Goal: Find specific page/section: Find specific page/section

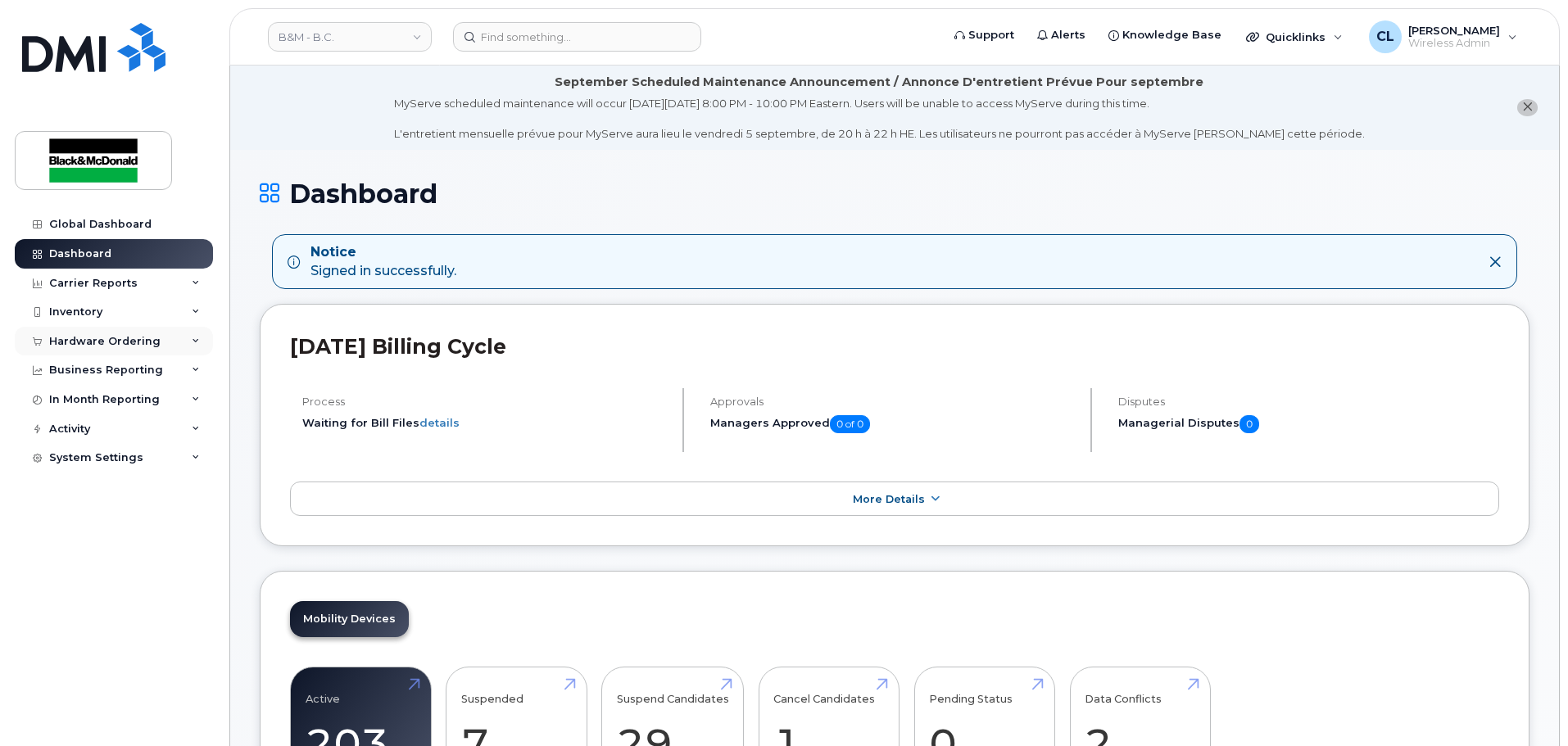
click at [120, 341] on div "Hardware Ordering" at bounding box center [105, 341] width 111 height 13
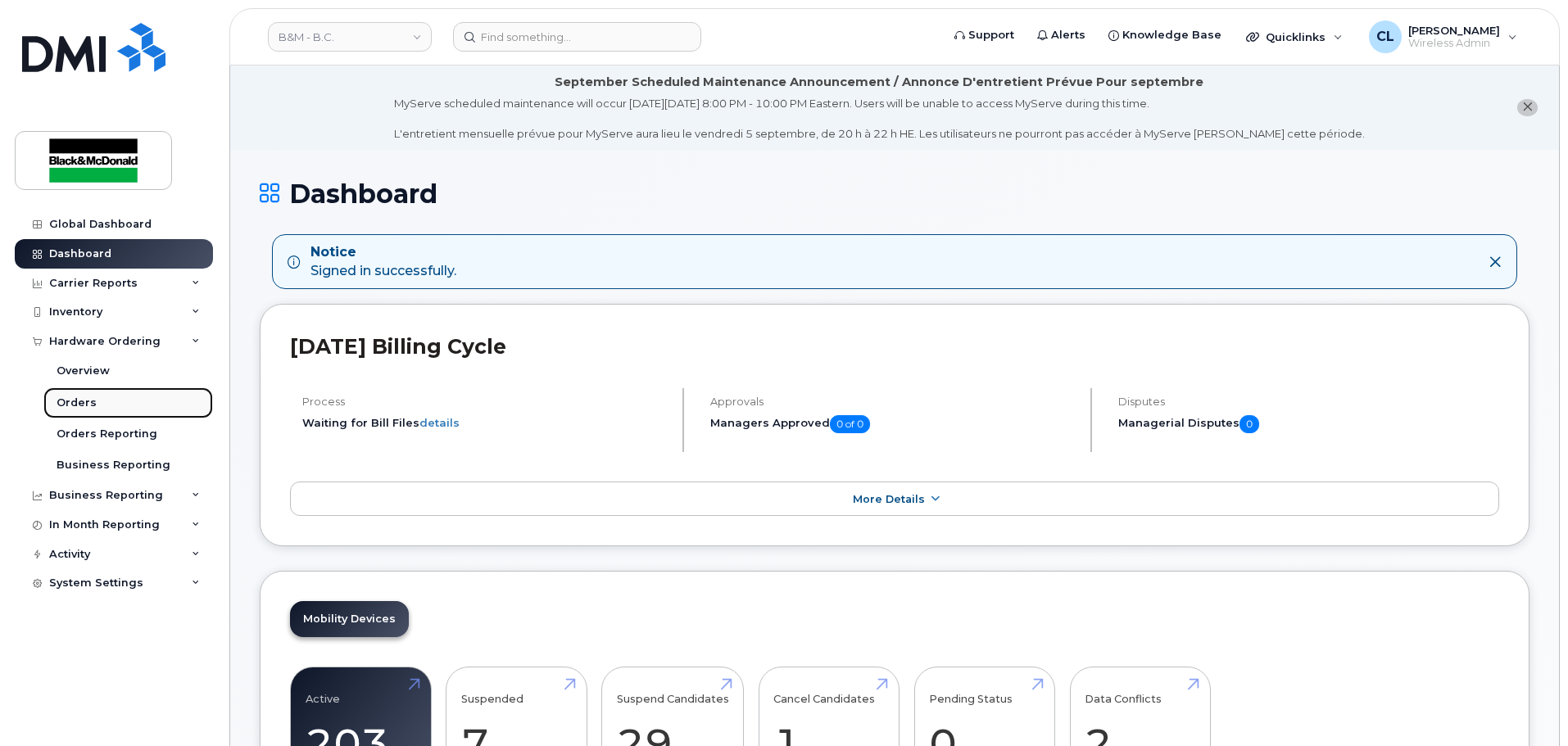
click at [75, 400] on div "Orders" at bounding box center [77, 402] width 40 height 14
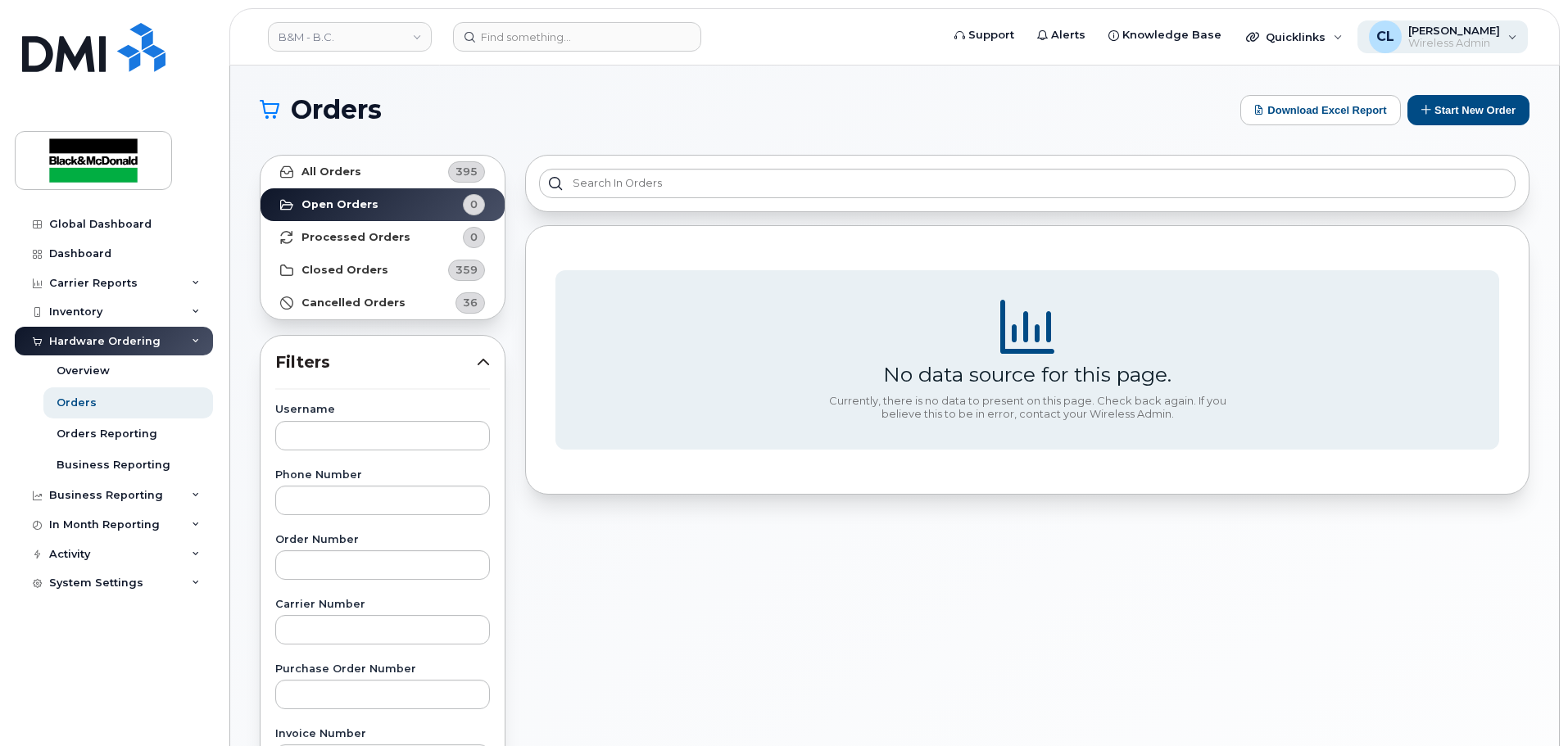
click at [1479, 51] on div "CL Candice Leung Wireless Admin" at bounding box center [1442, 36] width 171 height 33
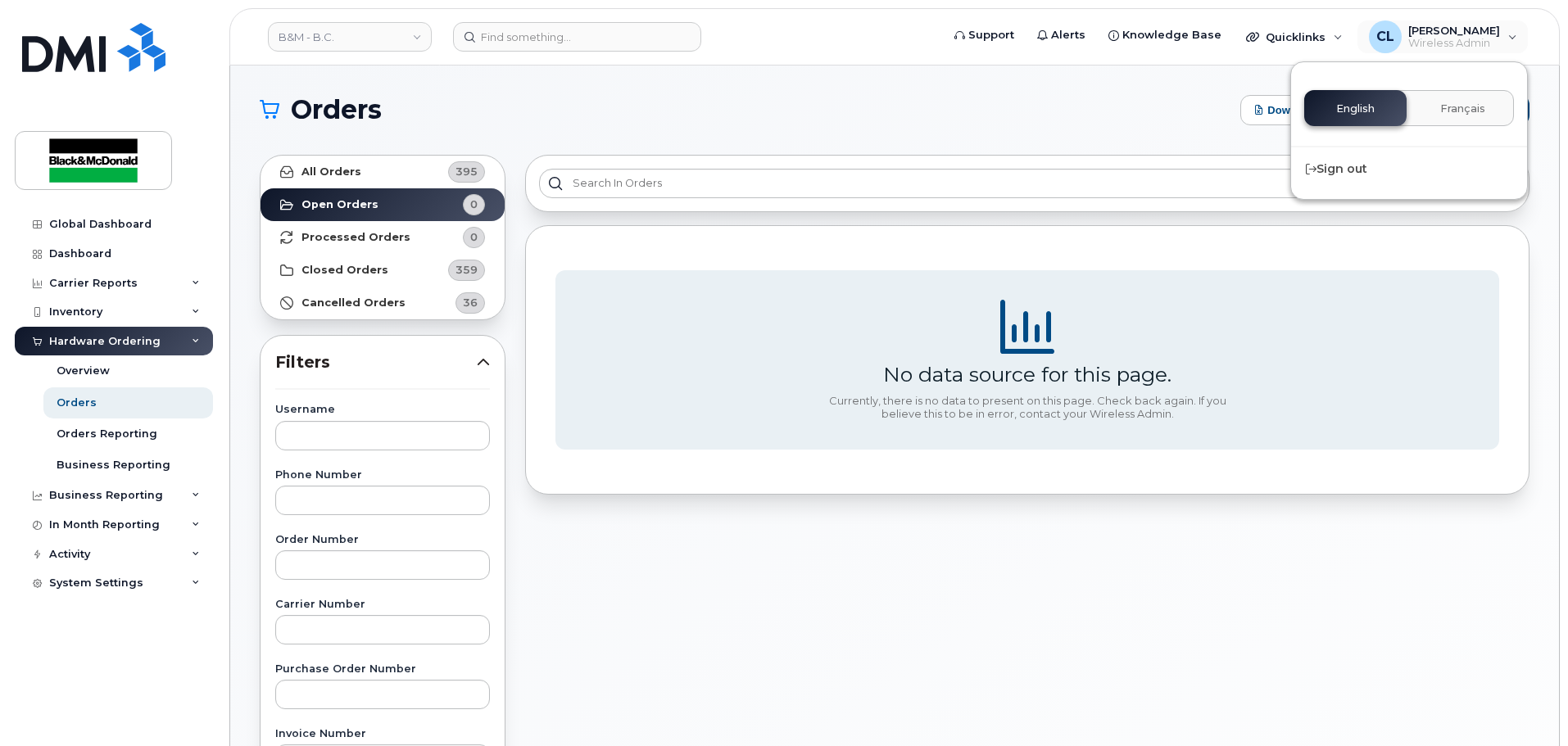
click at [919, 124] on div "Orders Download Excel Report Start New Order" at bounding box center [894, 110] width 1270 height 30
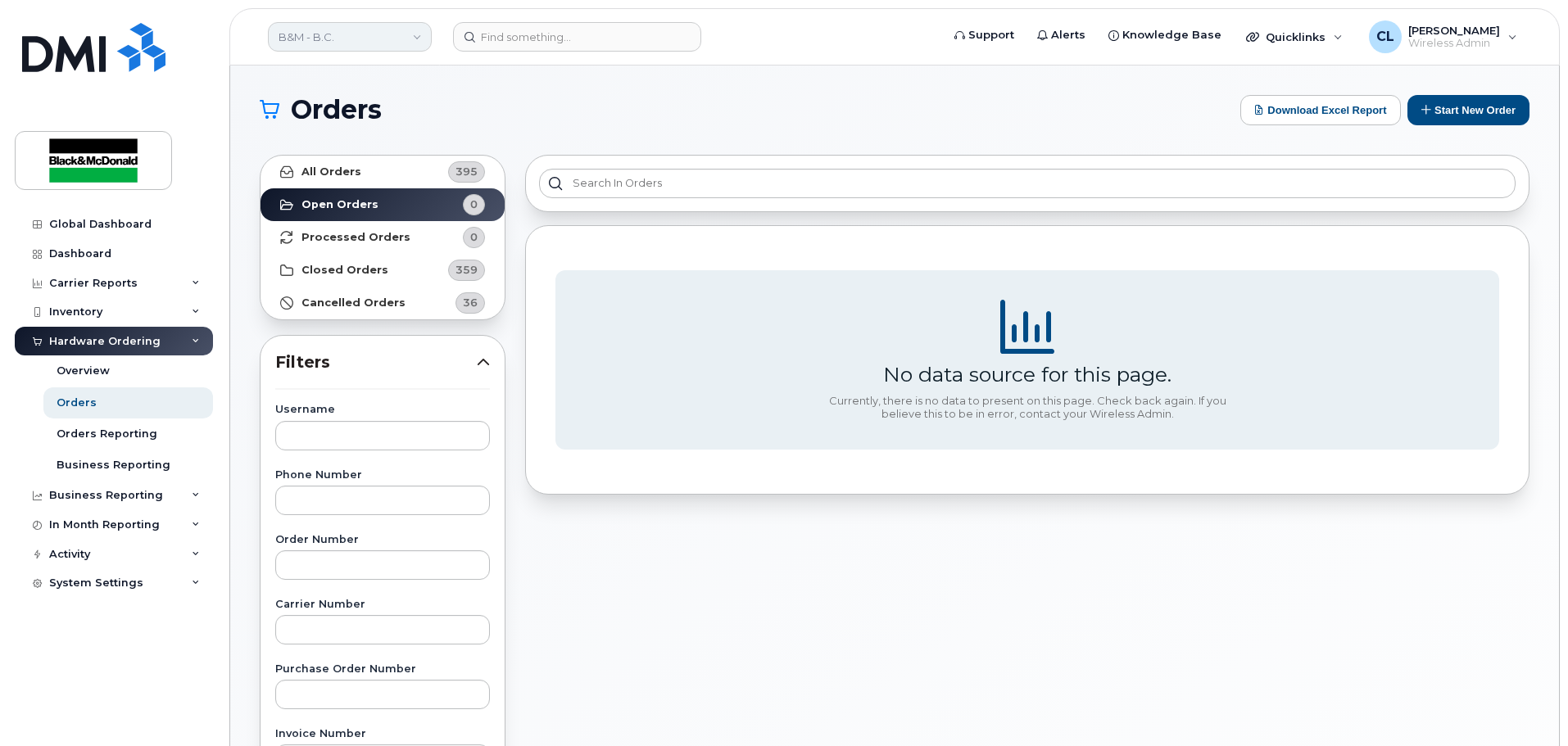
click at [420, 42] on link "B&M - B.C." at bounding box center [350, 36] width 164 height 30
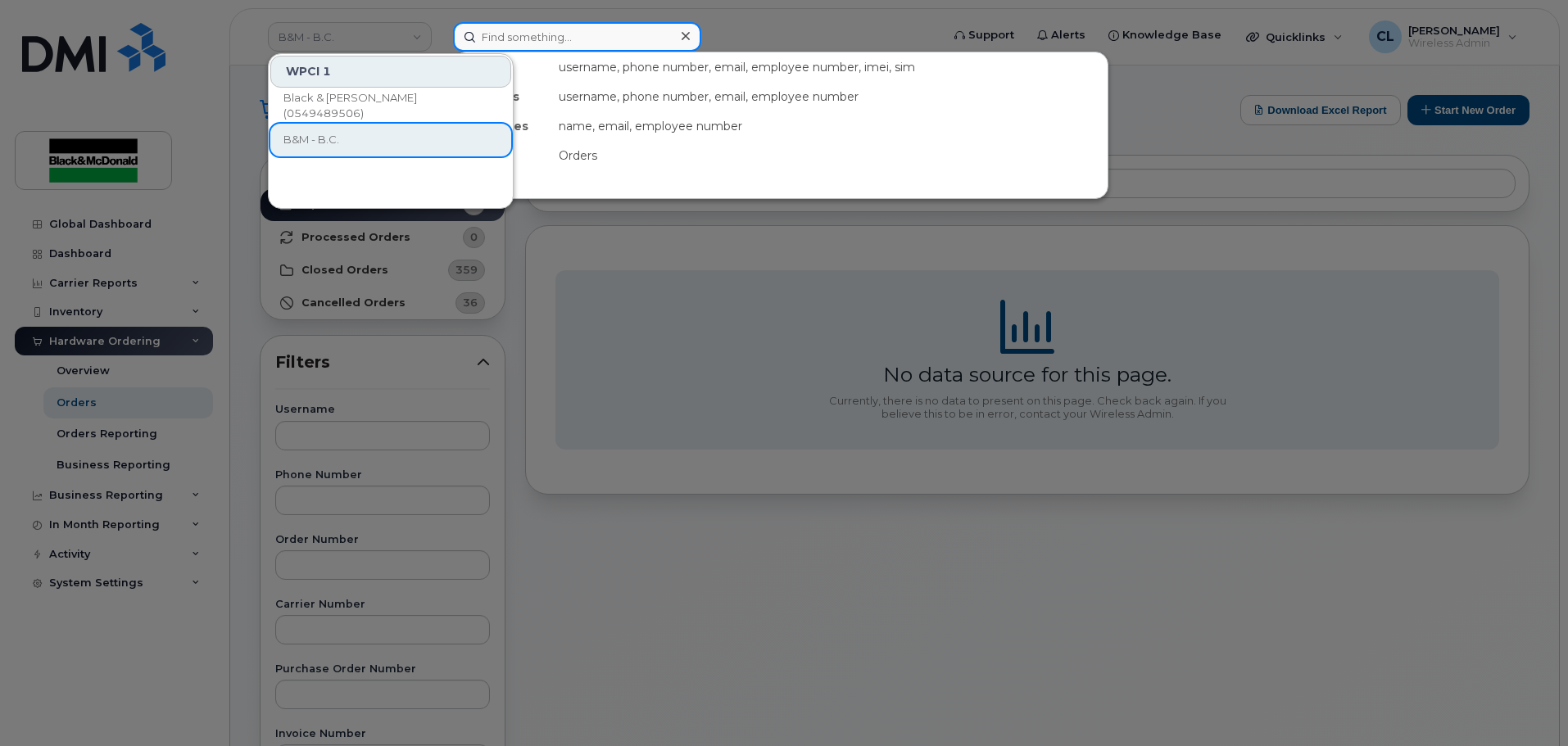
click at [474, 44] on input at bounding box center [577, 36] width 248 height 30
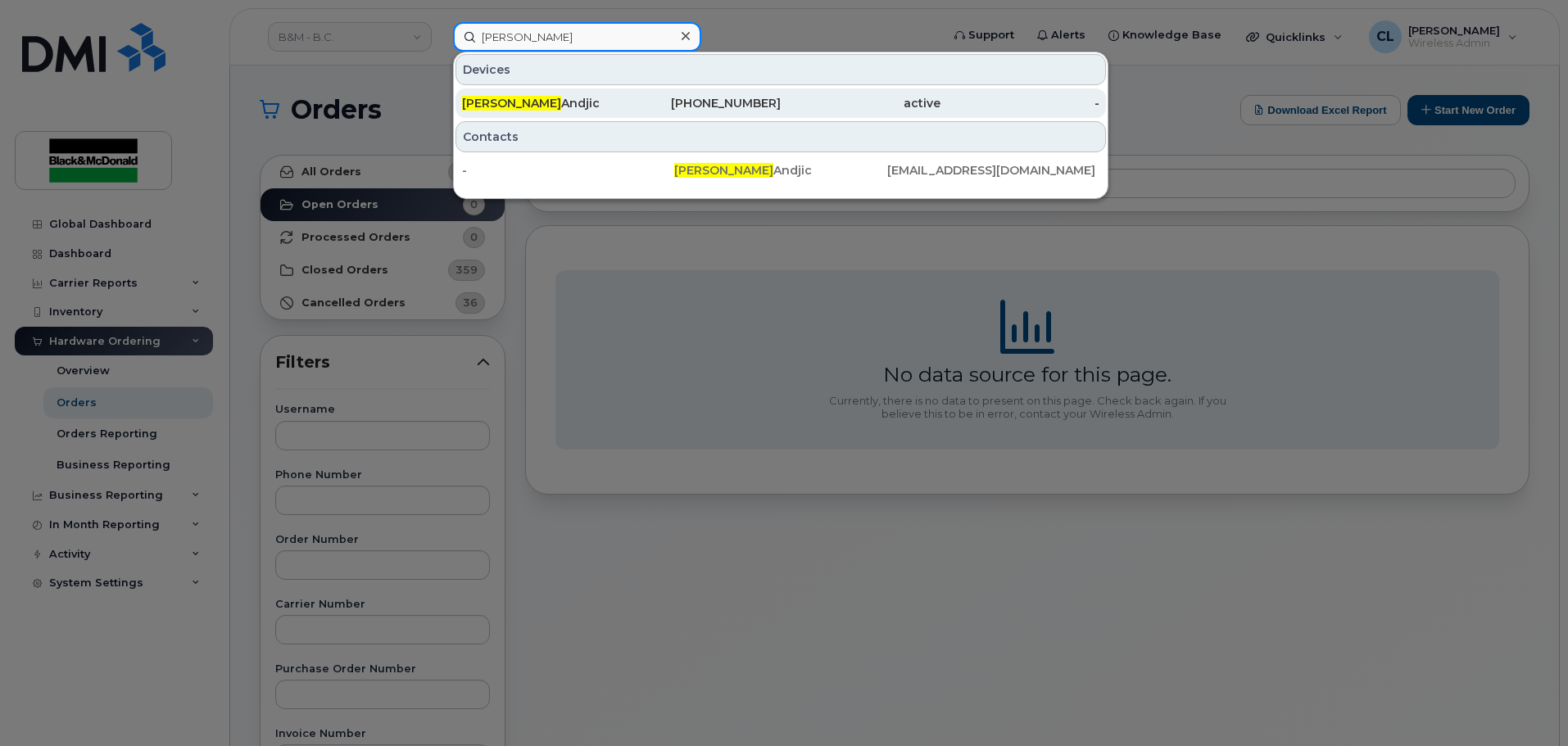
type input "liliana"
click at [516, 99] on div "Liliana Andjic" at bounding box center [541, 103] width 159 height 16
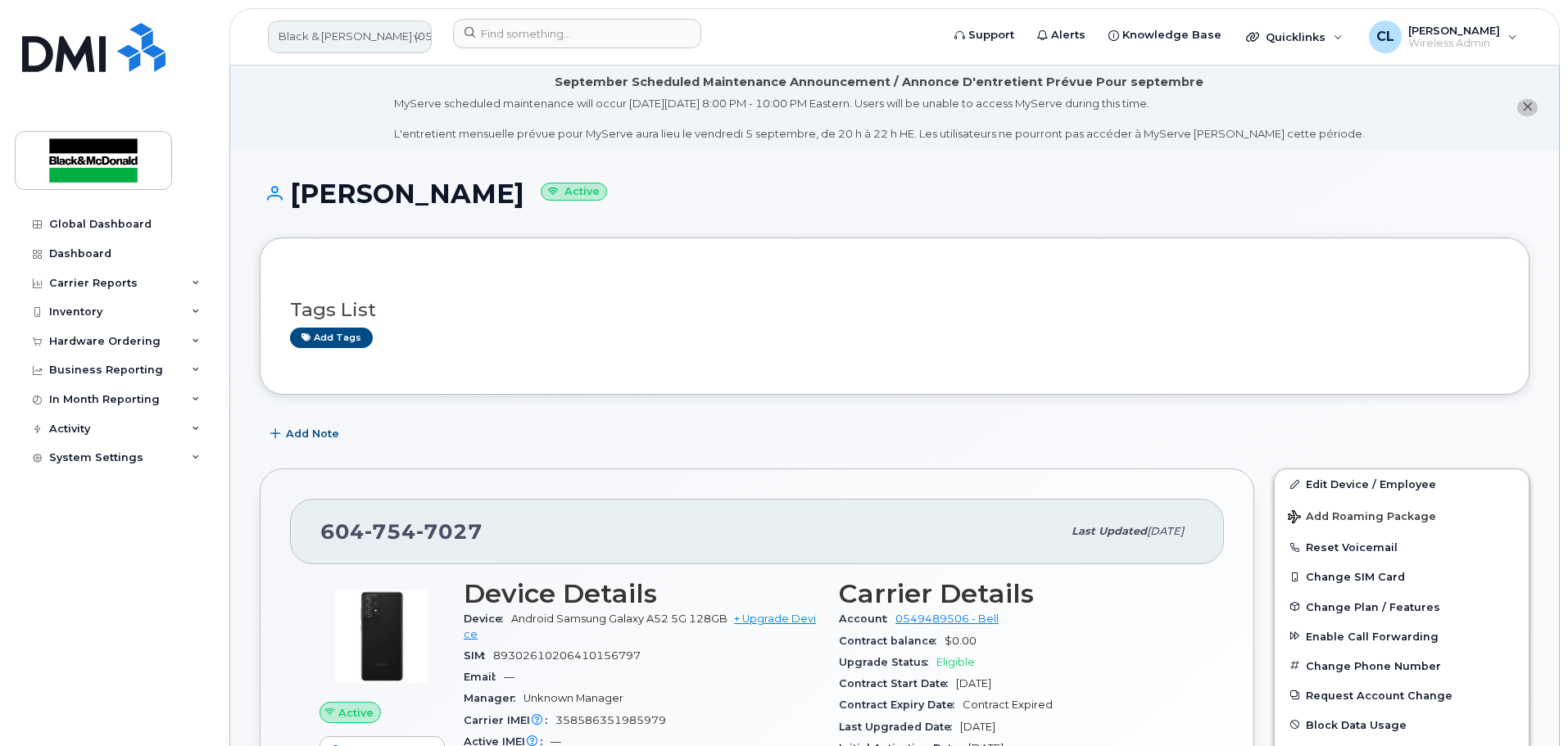
click at [414, 43] on link "Black & McDonald (0549489506)" at bounding box center [350, 36] width 164 height 33
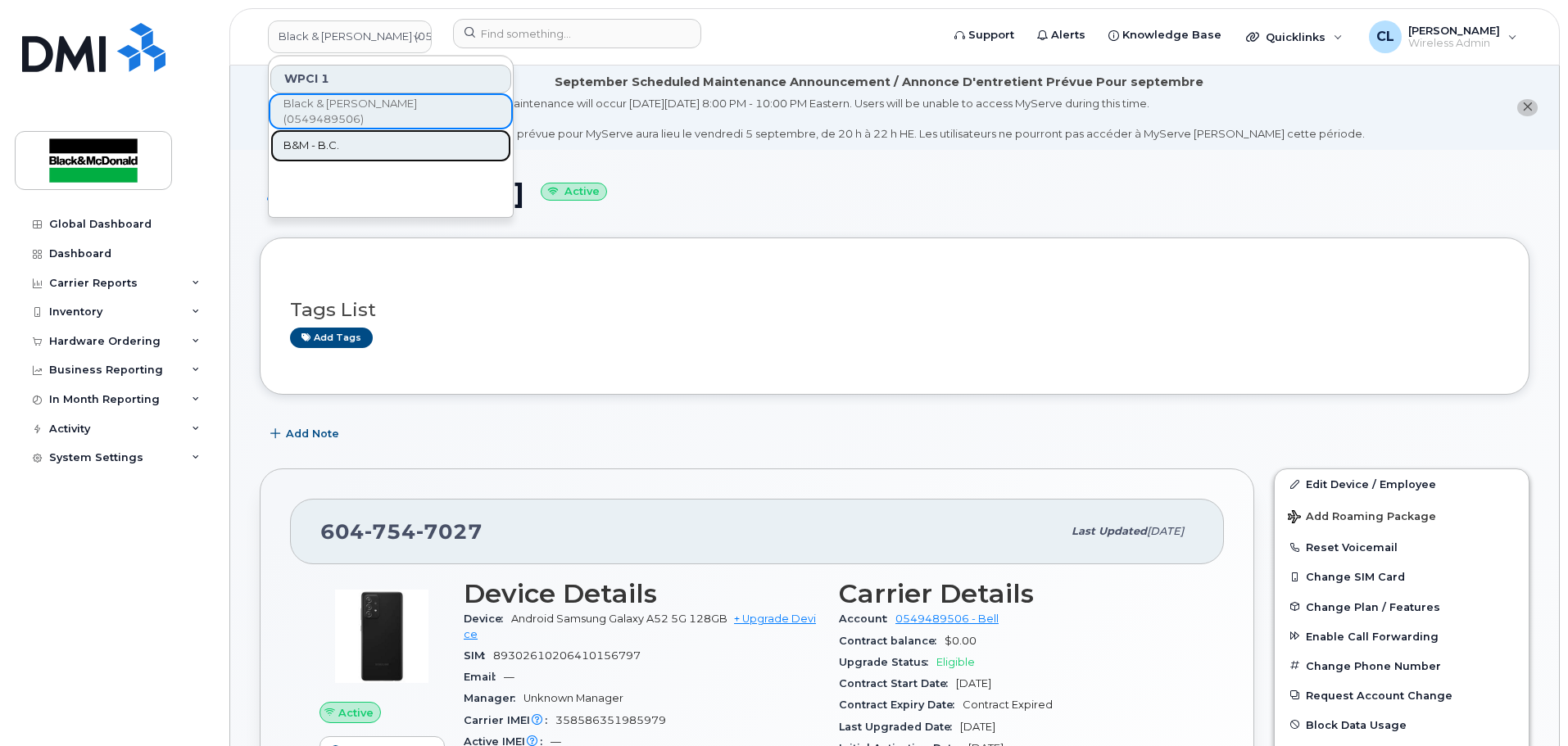
click at [384, 144] on link "B&M - B.C." at bounding box center [391, 146] width 241 height 33
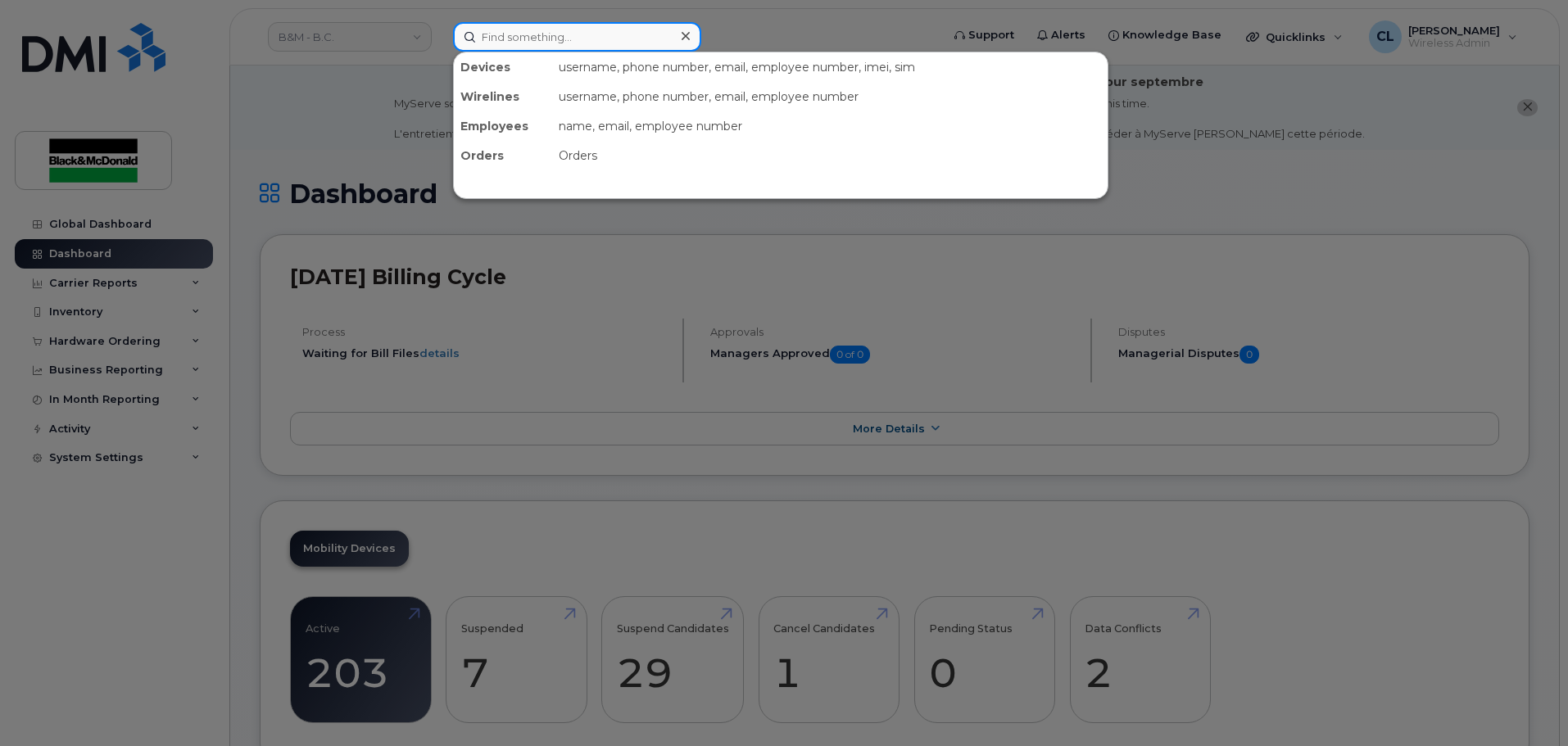
click at [556, 43] on input at bounding box center [577, 36] width 248 height 30
click at [577, 43] on input at bounding box center [577, 36] width 248 height 30
type input "c"
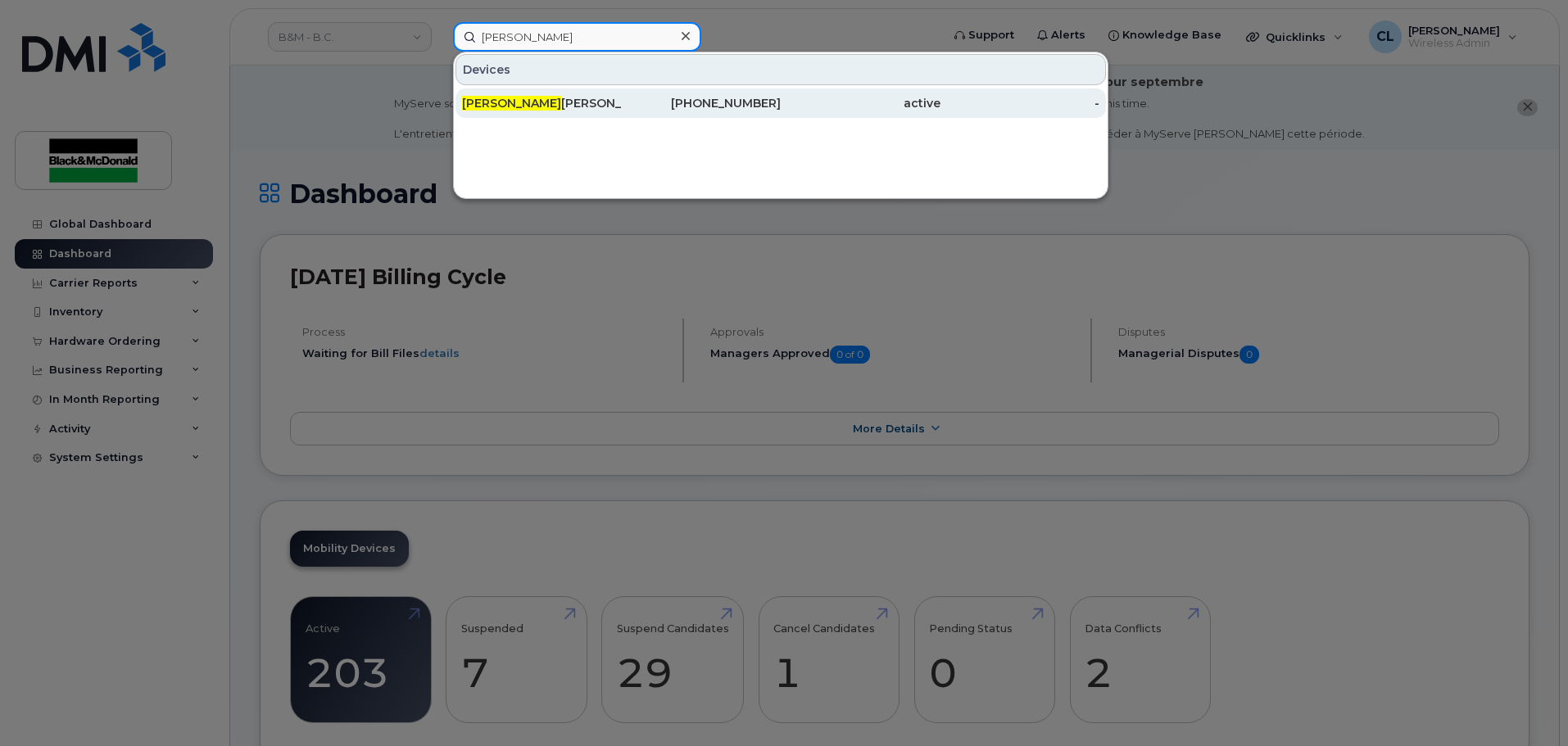
type input "candice"
click at [622, 90] on div "Candice Leung" at bounding box center [701, 103] width 159 height 30
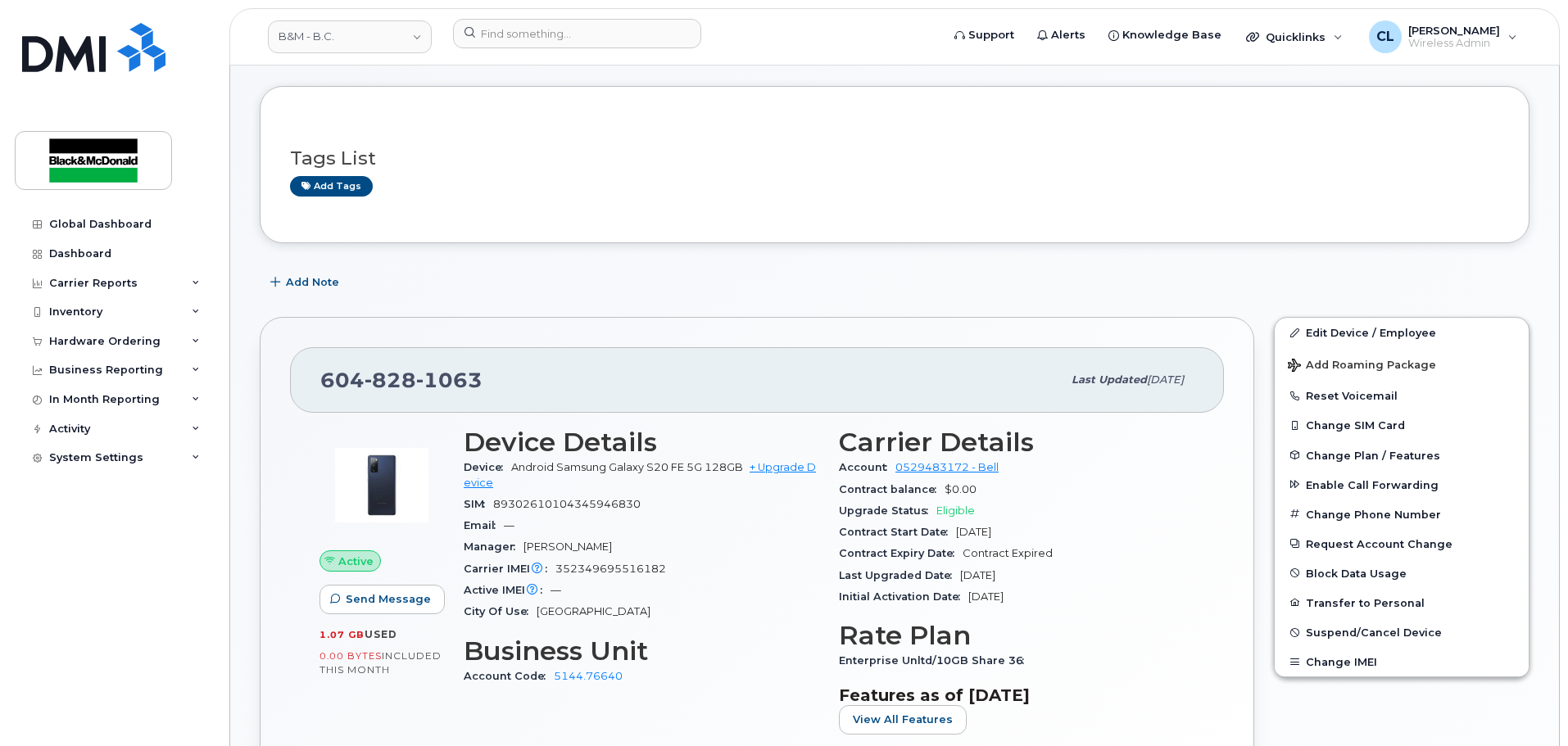
scroll to position [164, 0]
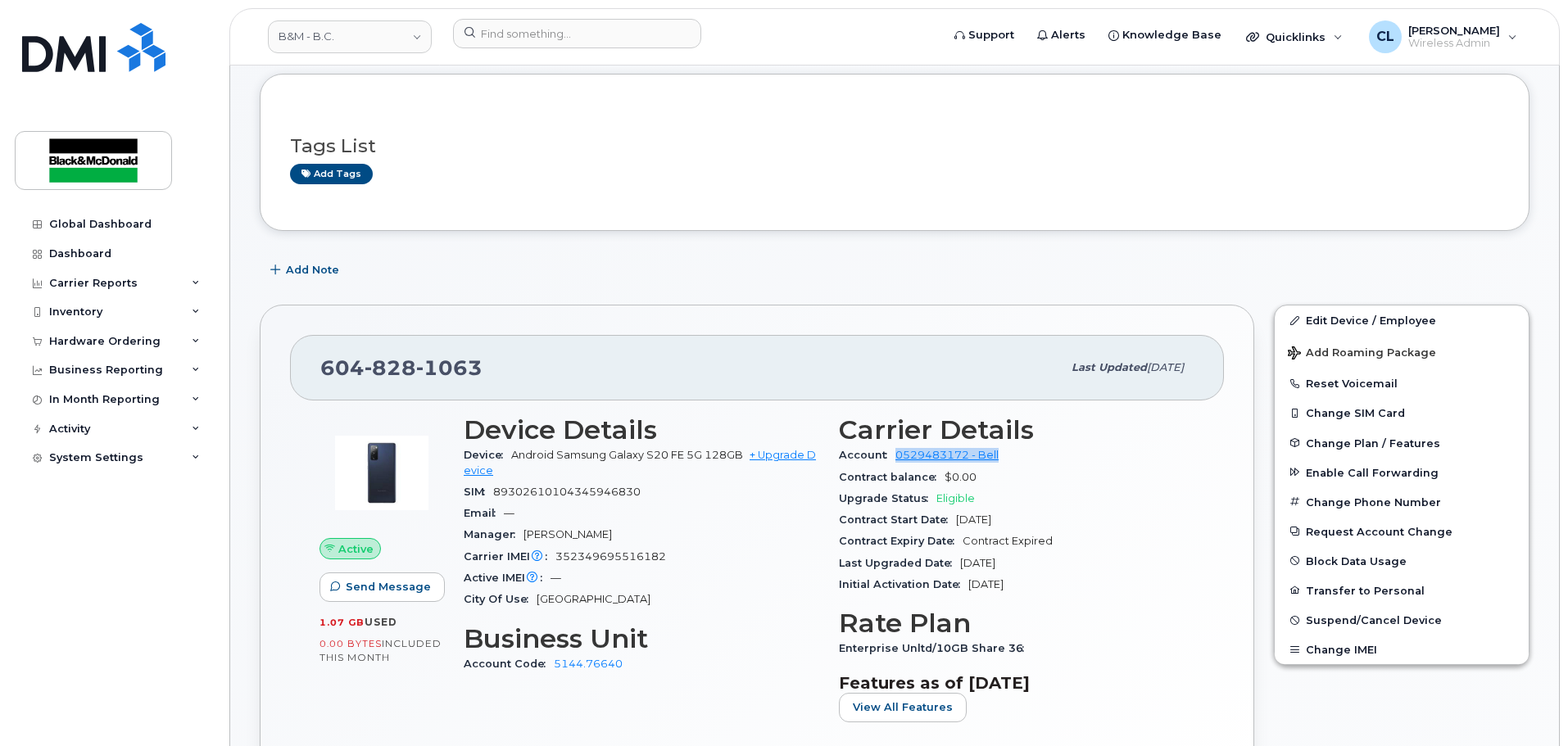
drag, startPoint x: 1004, startPoint y: 453, endPoint x: 899, endPoint y: 464, distance: 105.6
click at [899, 464] on div "Account 0529483172 - Bell" at bounding box center [1017, 455] width 356 height 21
copy link "0529483172 - Bell"
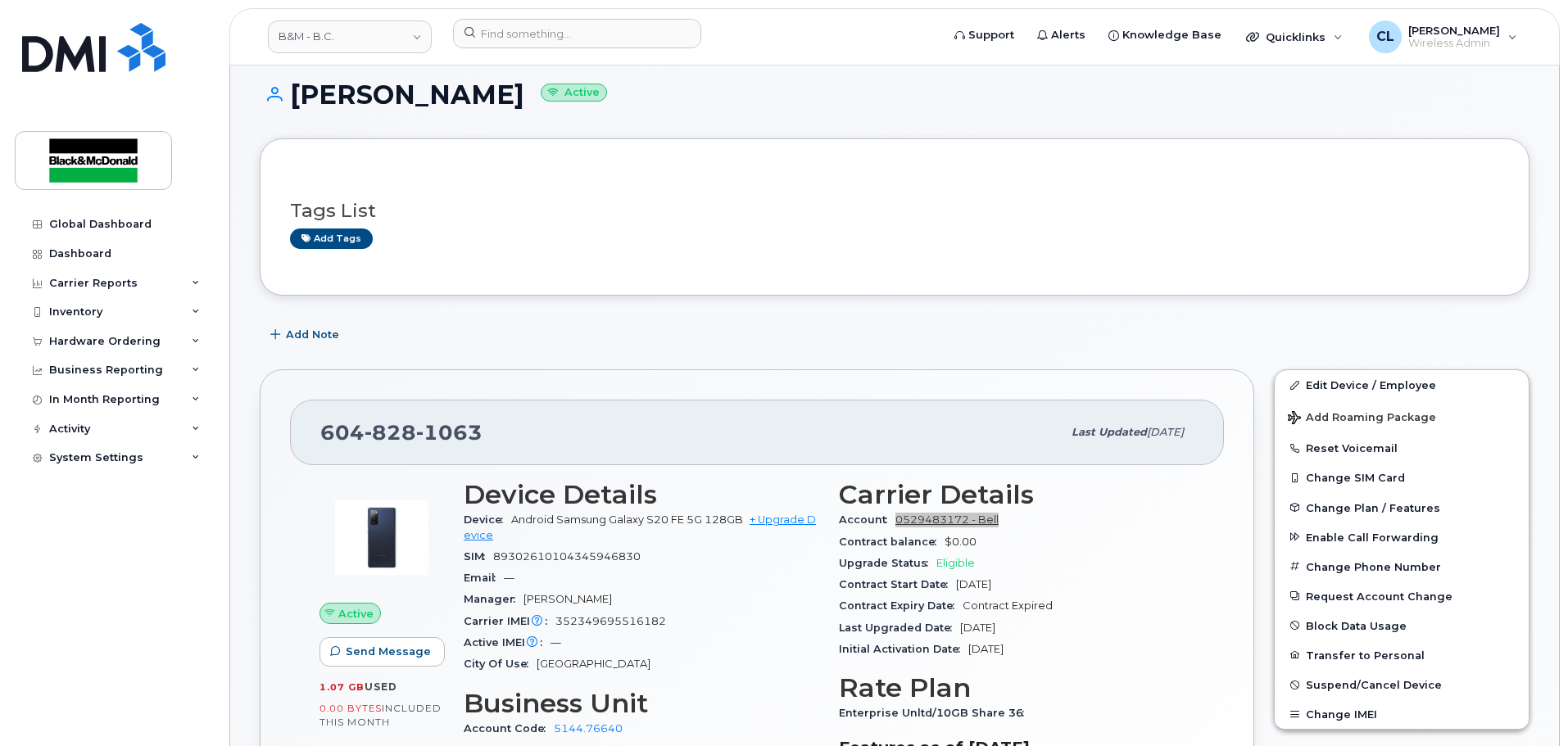
scroll to position [82, 0]
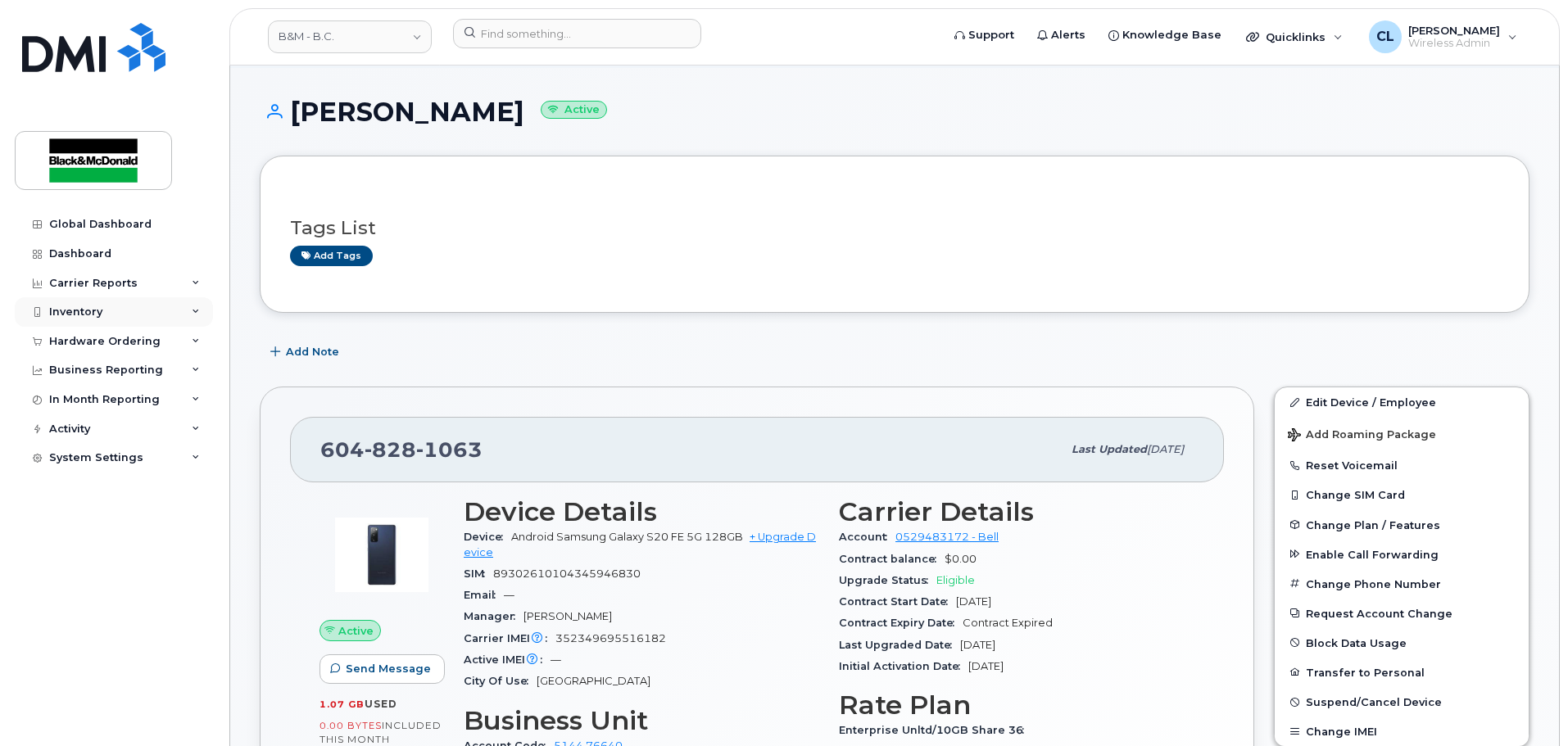
click at [177, 304] on div "Inventory" at bounding box center [113, 312] width 198 height 30
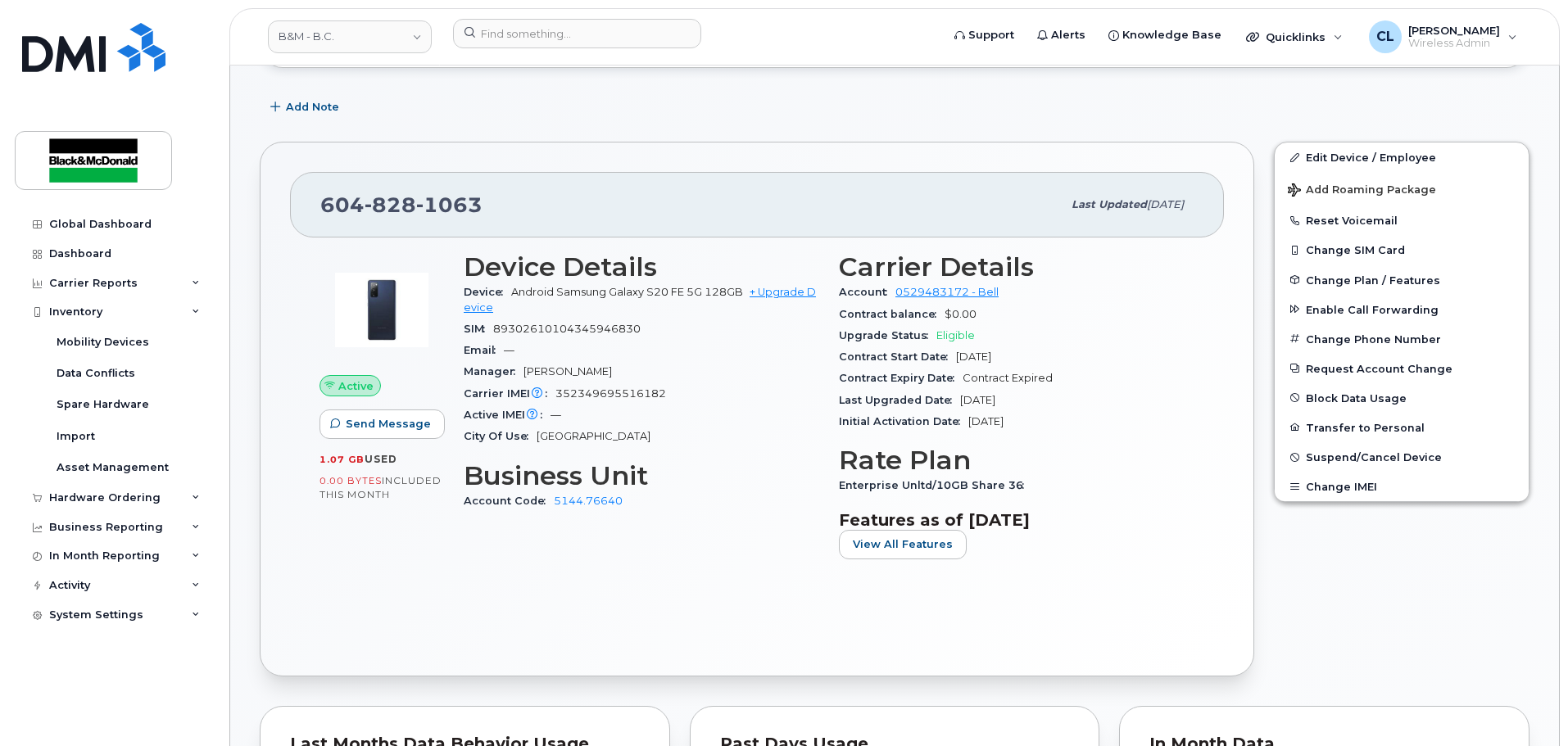
scroll to position [410, 0]
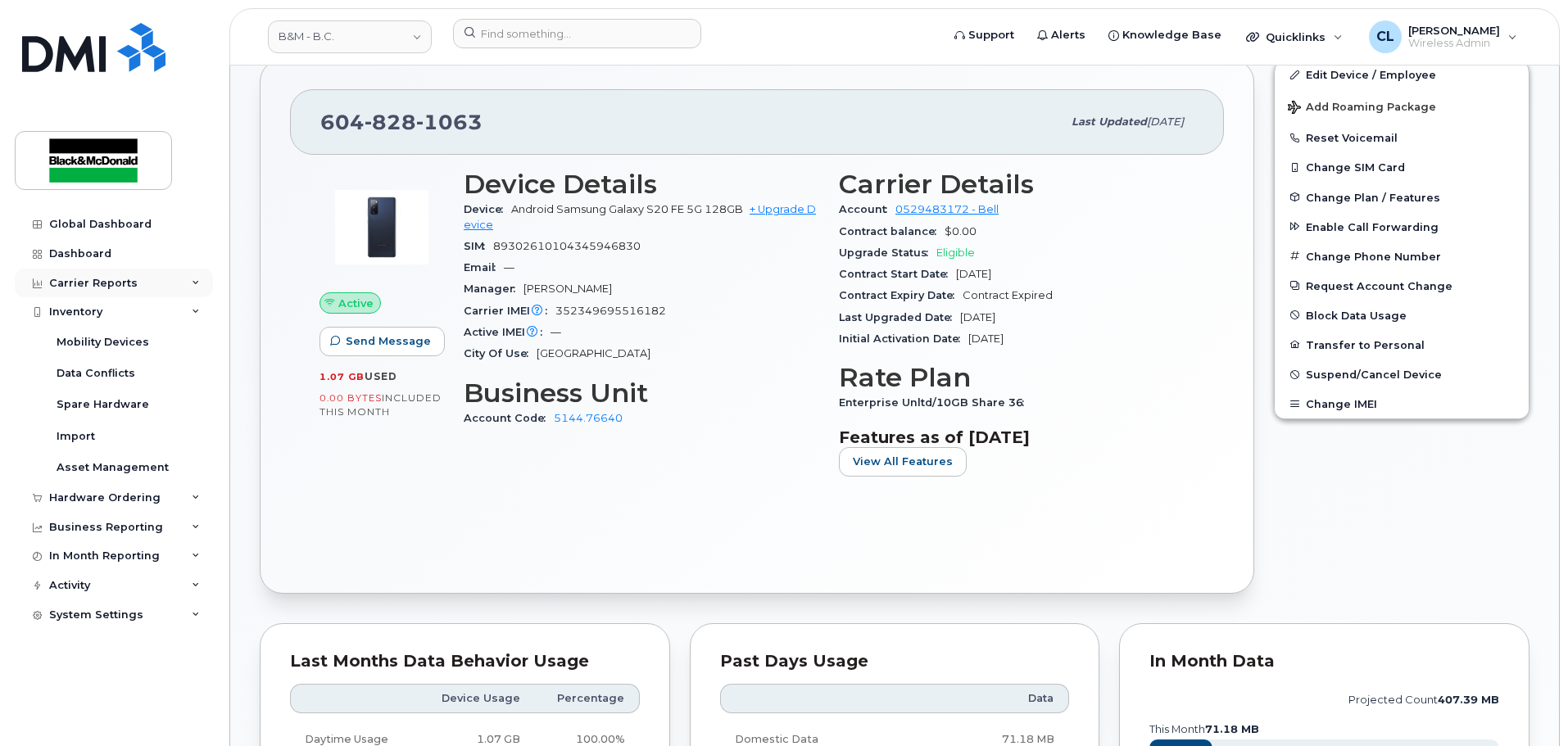
click at [94, 285] on div "Carrier Reports" at bounding box center [93, 283] width 89 height 13
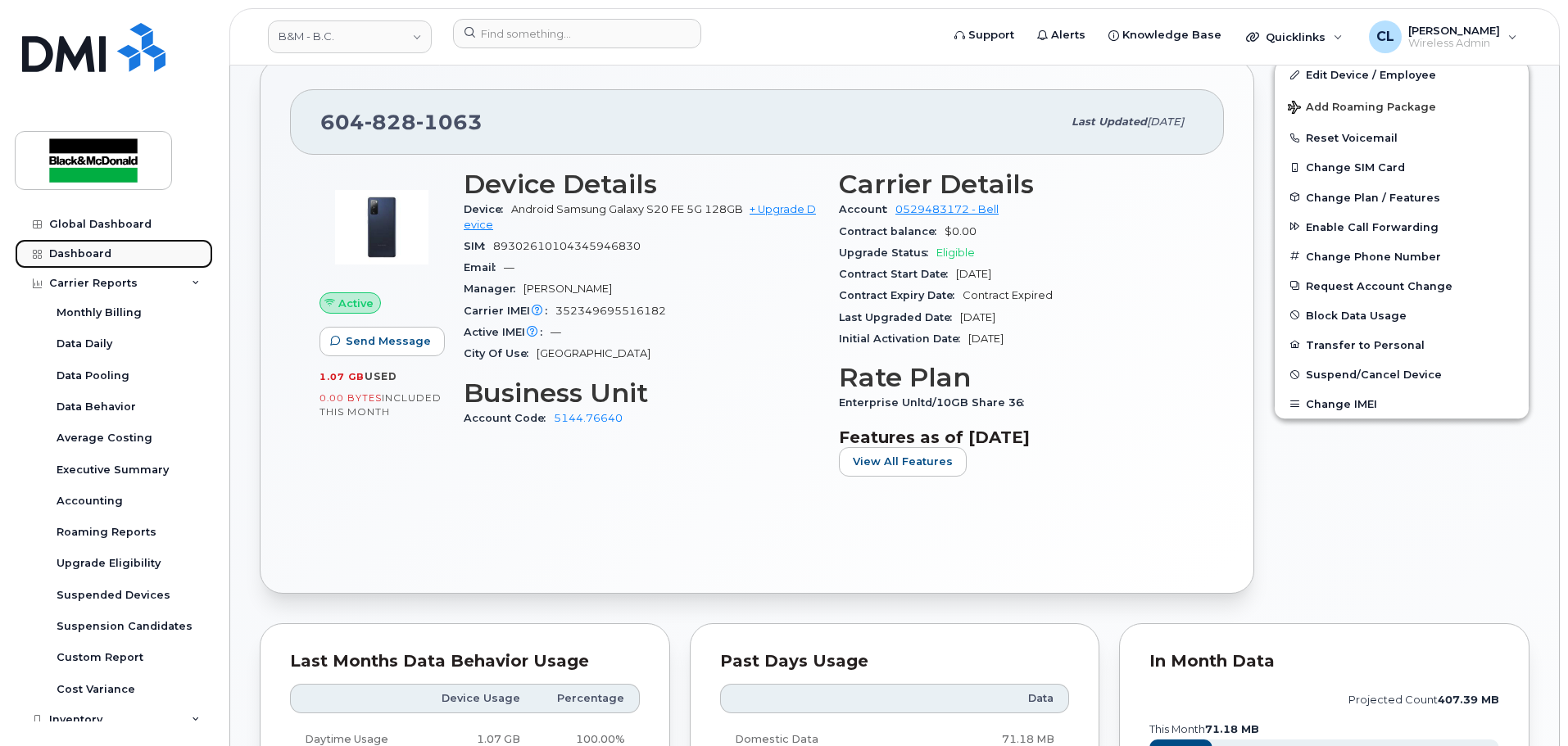
click at [93, 249] on div "Dashboard" at bounding box center [80, 254] width 62 height 13
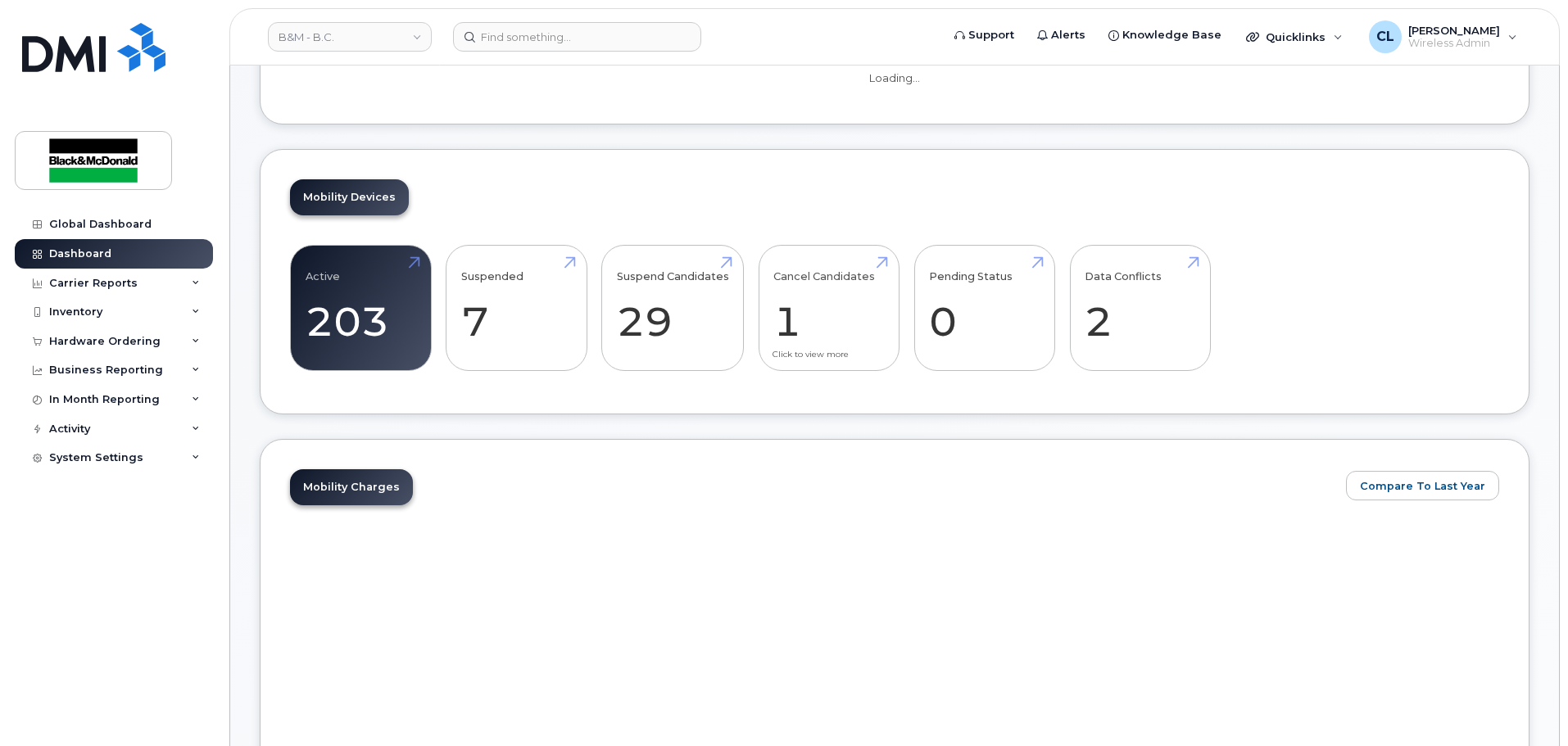
scroll to position [330, 0]
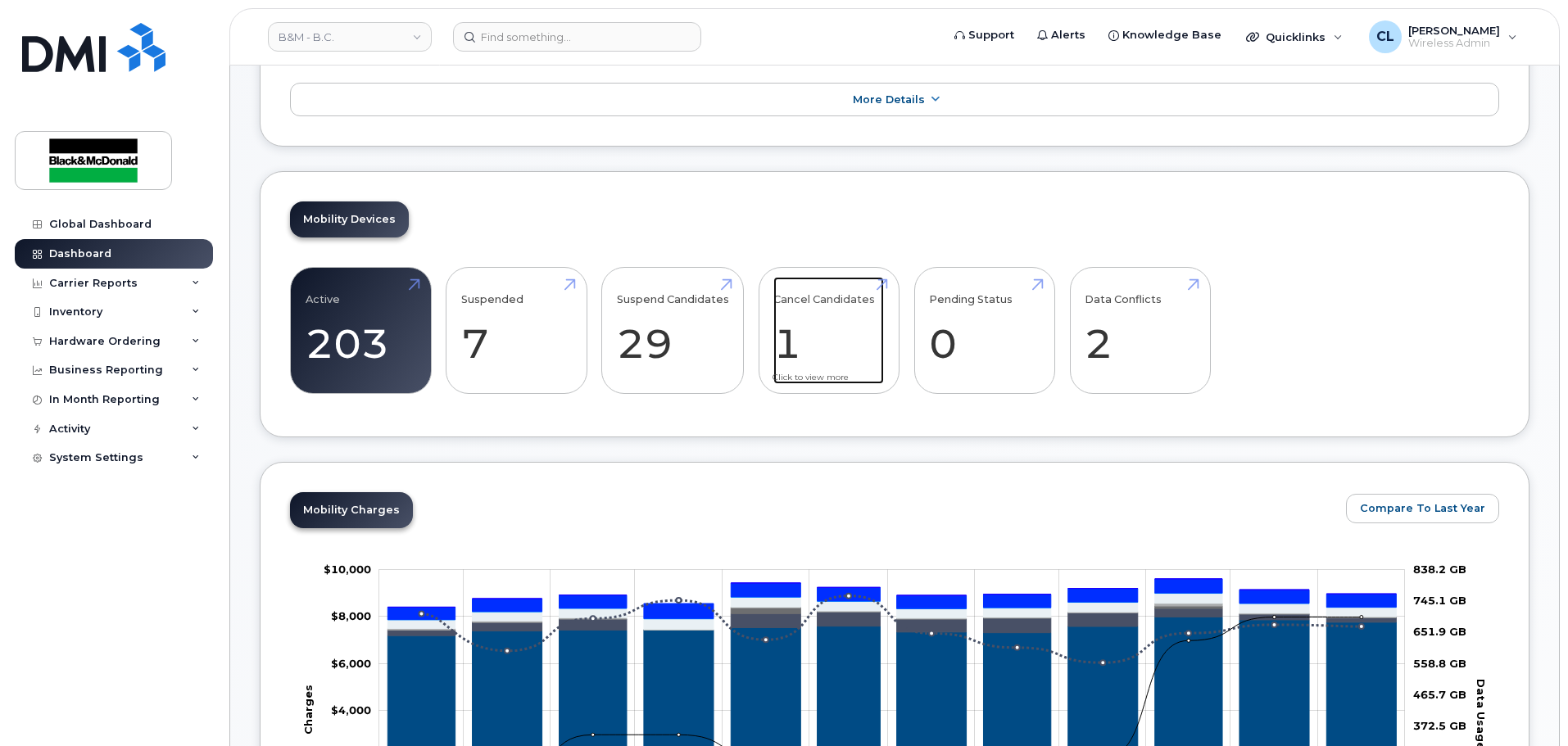
click at [778, 336] on link "Cancel Candidates 1" at bounding box center [828, 330] width 110 height 108
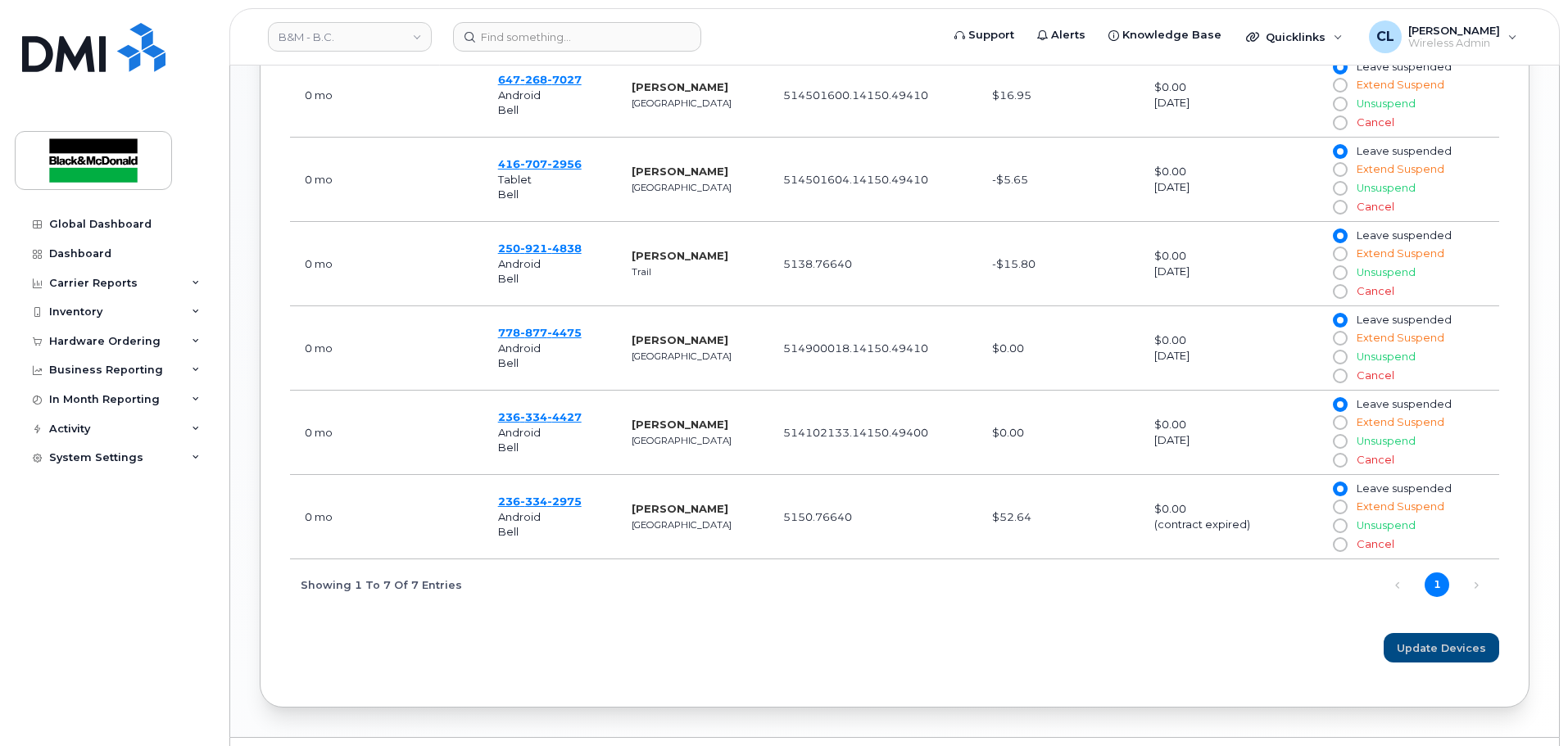
scroll to position [819, 0]
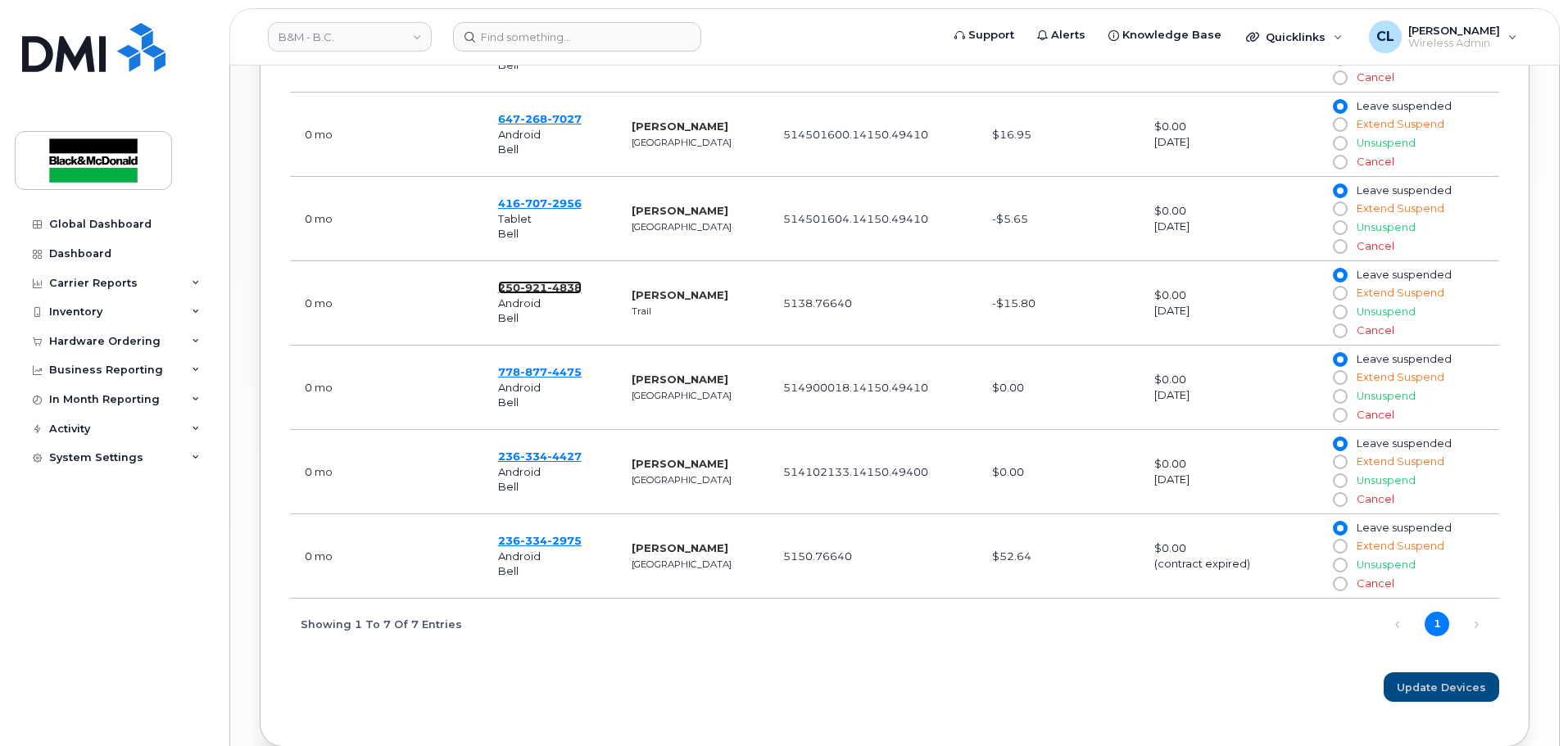
click at [567, 287] on span "4838" at bounding box center [564, 287] width 35 height 13
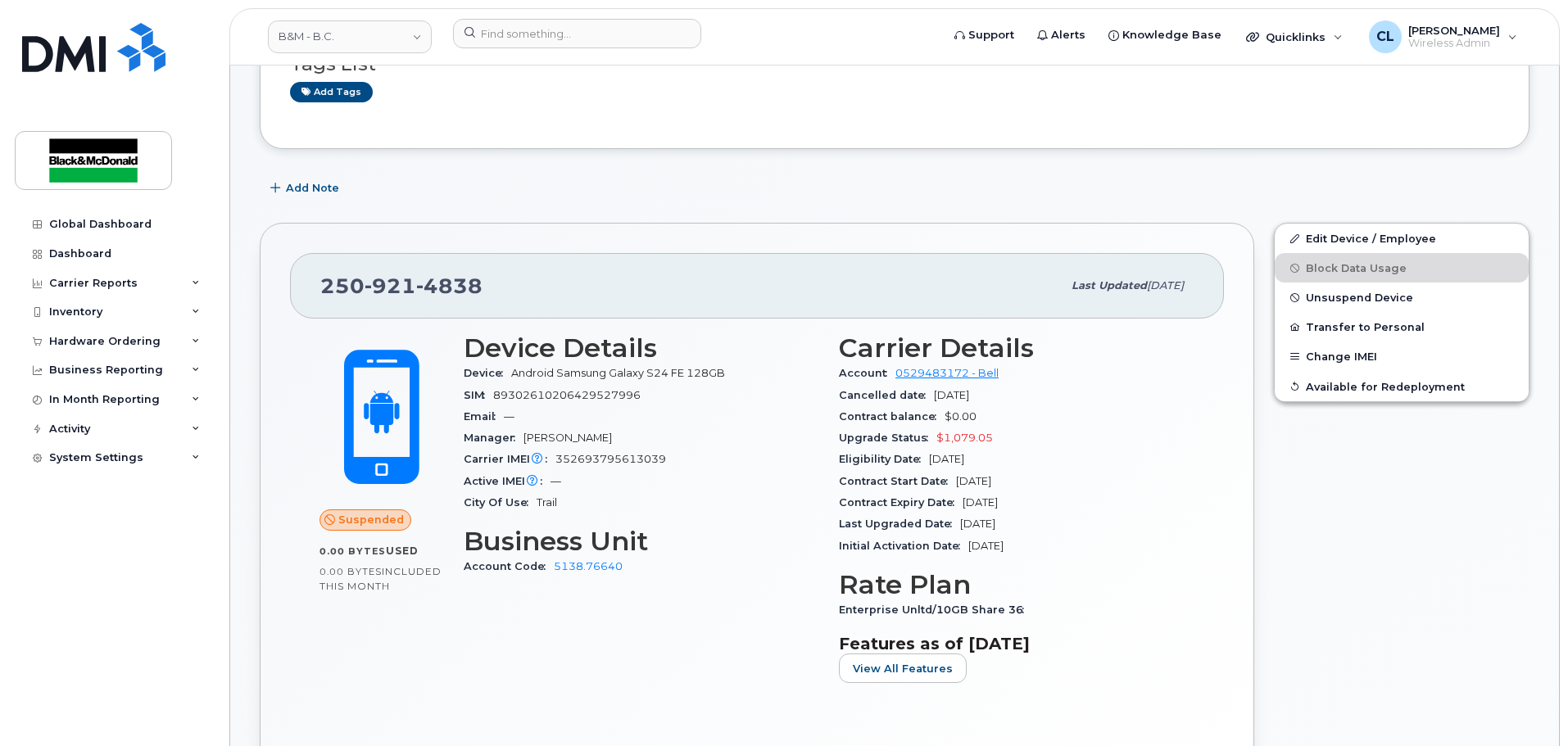
scroll to position [328, 0]
